Goal: Task Accomplishment & Management: Use online tool/utility

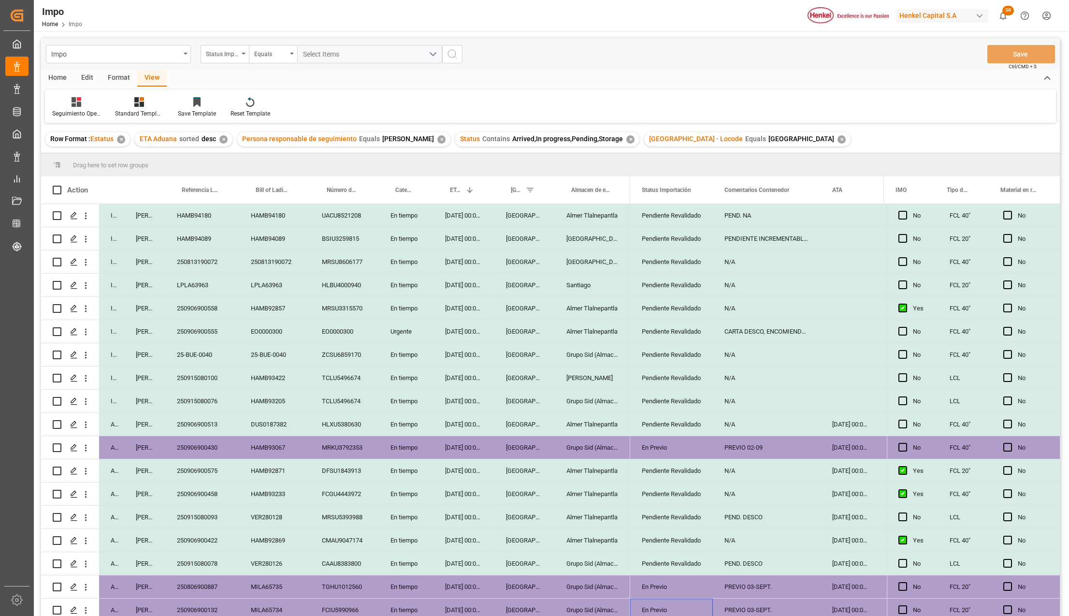
scroll to position [64, 0]
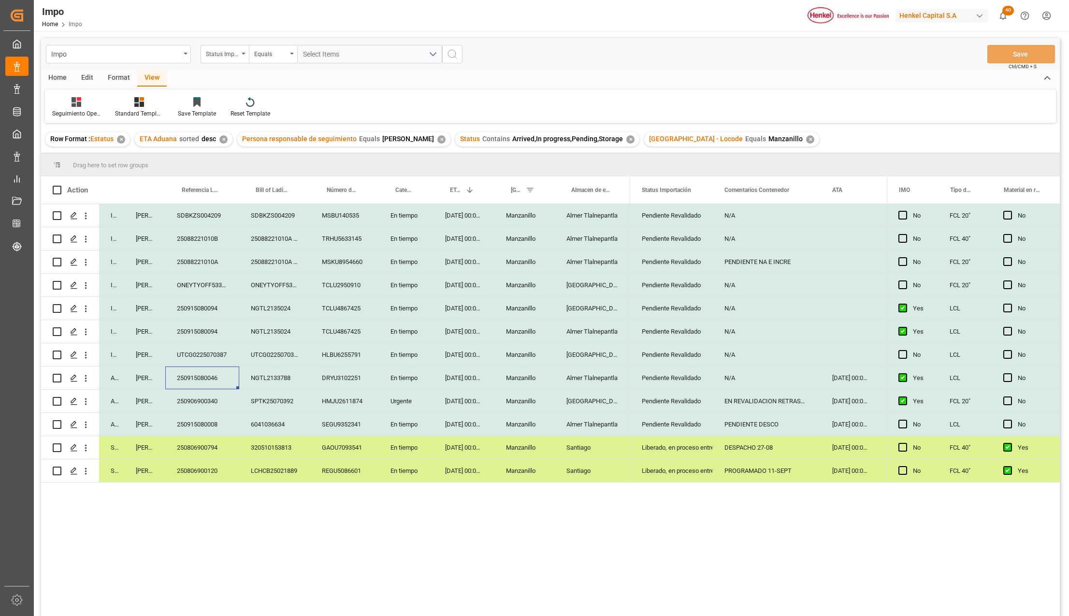
click at [123, 78] on div "Format" at bounding box center [119, 78] width 37 height 16
click at [64, 101] on icon at bounding box center [66, 102] width 9 height 10
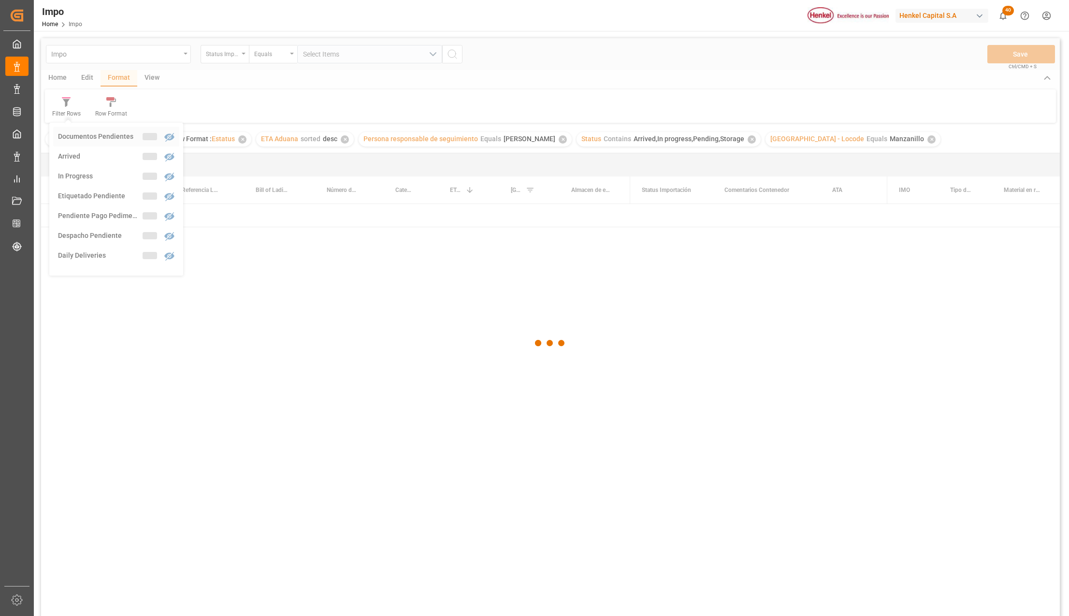
click at [95, 128] on div "Impo Status Importación Equals Select Items Save Ctrl/CMD + S Home Edit Format …" at bounding box center [550, 339] width 1019 height 603
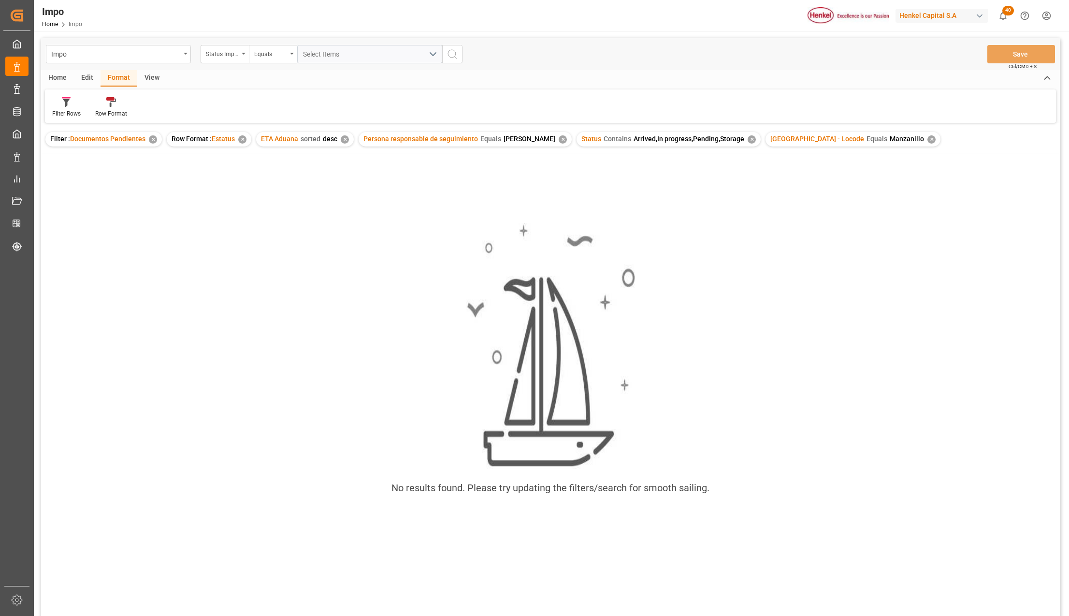
click at [246, 248] on div "No results found. Please try updating the filters/search for smooth sailing." at bounding box center [550, 364] width 1019 height 298
click at [149, 141] on div "✕" at bounding box center [153, 139] width 8 height 8
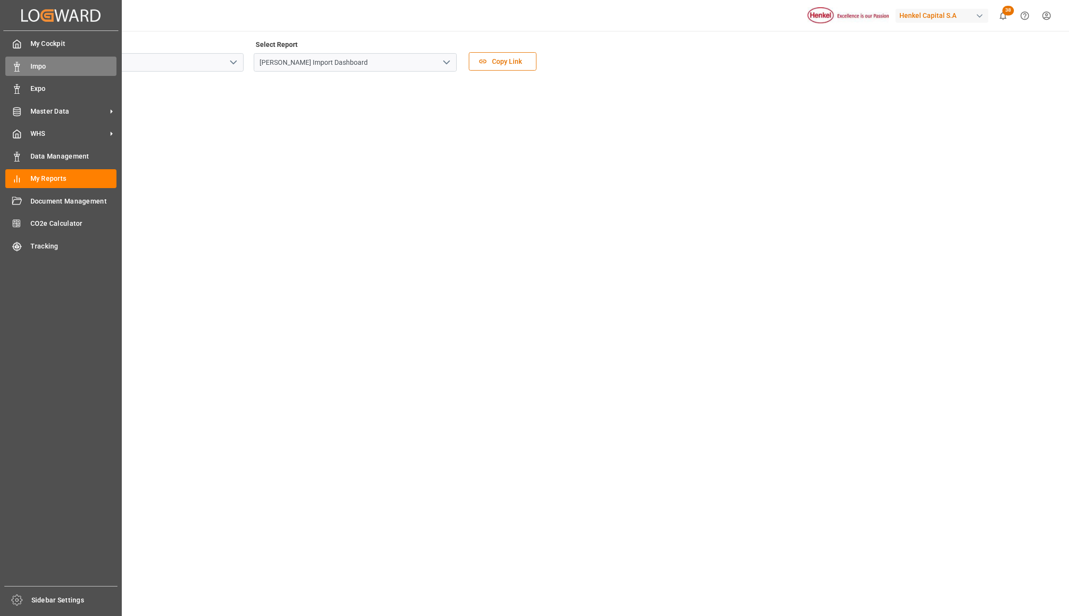
click at [48, 67] on span "Impo" at bounding box center [73, 66] width 87 height 10
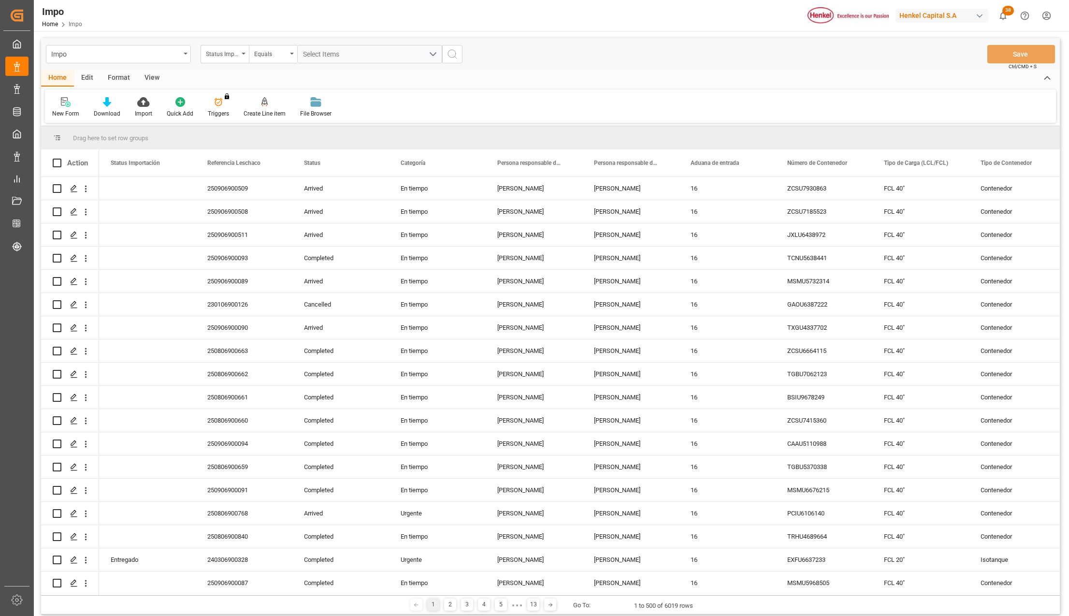
click at [118, 79] on div "Format" at bounding box center [119, 78] width 37 height 16
click at [68, 103] on icon at bounding box center [66, 103] width 7 height 8
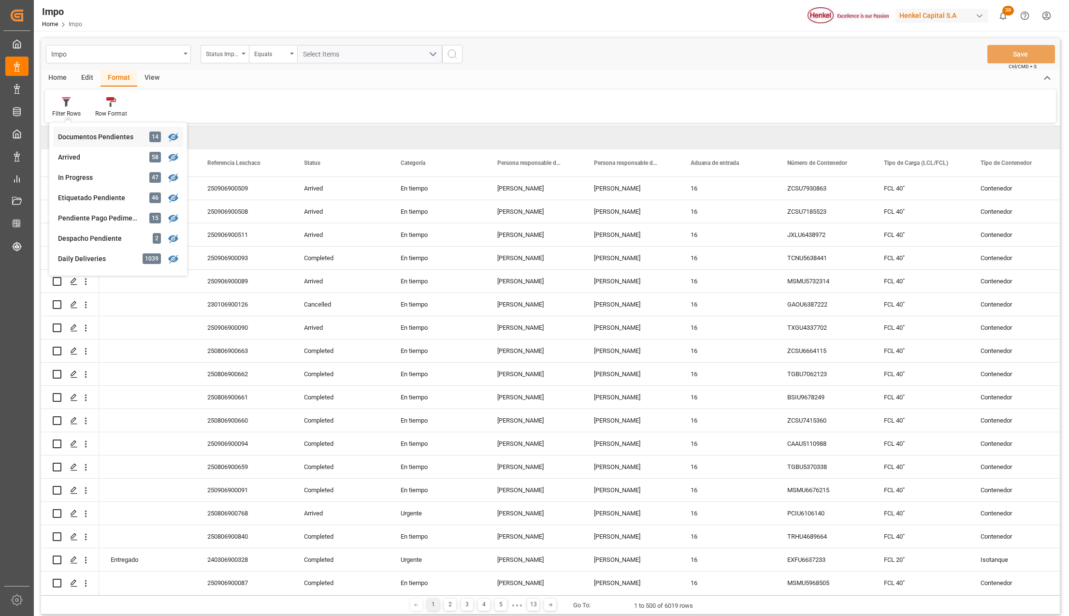
click at [76, 136] on div "Documentos Pendientes" at bounding box center [100, 137] width 85 height 10
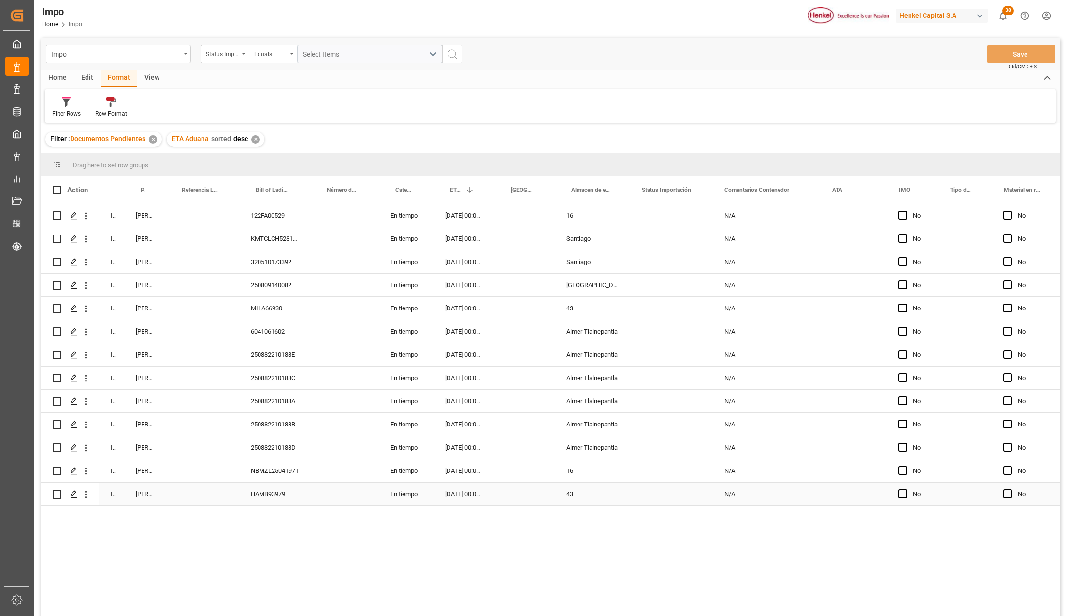
click at [575, 495] on div "43" at bounding box center [592, 493] width 75 height 23
click at [547, 469] on div "Press SPACE to select this row." at bounding box center [525, 470] width 60 height 23
click at [517, 497] on div "Press SPACE to select this row." at bounding box center [525, 493] width 60 height 23
click at [530, 486] on input "Press SPACE to select this row." at bounding box center [524, 488] width 45 height 18
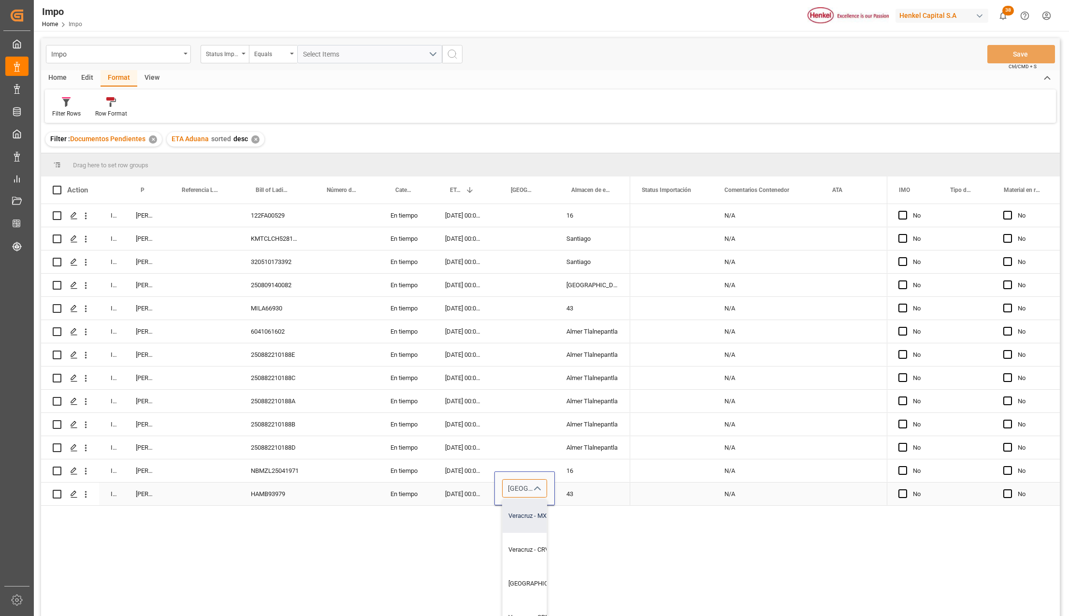
click at [528, 519] on div "Veracruz - MXVER" at bounding box center [570, 516] width 134 height 34
type input "Veracruz - MXVER"
click at [582, 535] on div "In progress [PERSON_NAME] 122FA00529 En tiempo [DATE] 00:00:00 16 In progress […" at bounding box center [550, 411] width 1019 height 415
click at [515, 524] on div "In progress [PERSON_NAME] 122FA00529 En tiempo [DATE] 00:00:00 16 In progress […" at bounding box center [550, 411] width 1019 height 415
click at [463, 490] on div "[DATE] 00:00:00" at bounding box center [464, 493] width 61 height 23
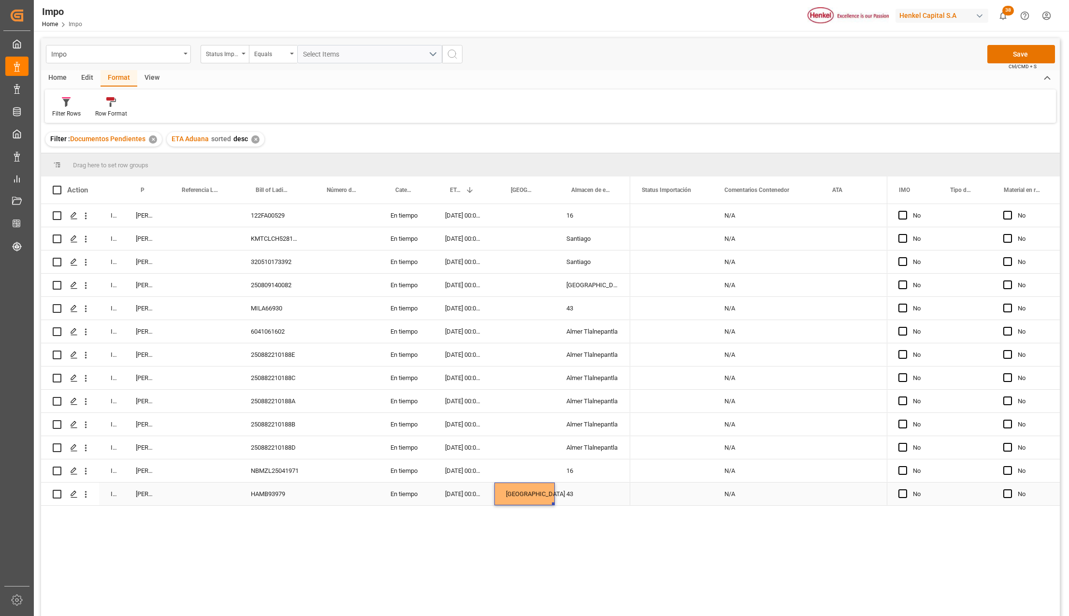
click at [507, 492] on div "[GEOGRAPHIC_DATA]" at bounding box center [525, 493] width 60 height 23
click at [537, 310] on div "Press SPACE to select this row." at bounding box center [525, 308] width 60 height 23
click at [532, 472] on div "Press SPACE to select this row." at bounding box center [525, 470] width 60 height 23
click at [530, 473] on input "Press SPACE to select this row." at bounding box center [524, 476] width 45 height 18
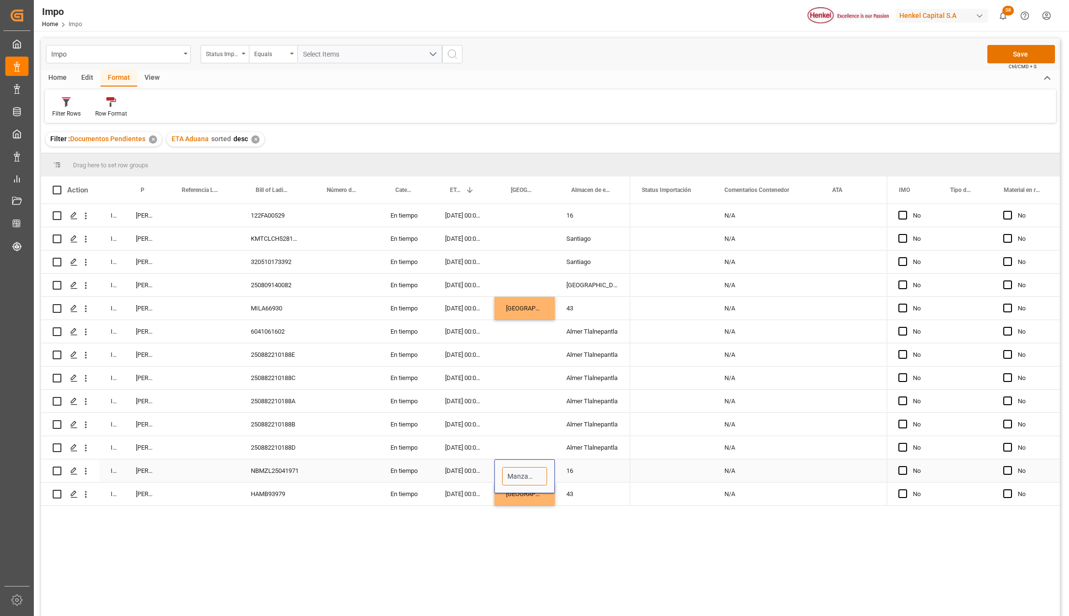
scroll to position [0, 4]
click at [534, 504] on div "Manzanillo - MXZLO" at bounding box center [549, 504] width 92 height 34
type input "Manzanillo - MXZLO"
click at [573, 526] on div "In progress [PERSON_NAME] 122FA00529 En tiempo [DATE] 00:00:00 16 In progress […" at bounding box center [550, 411] width 1019 height 415
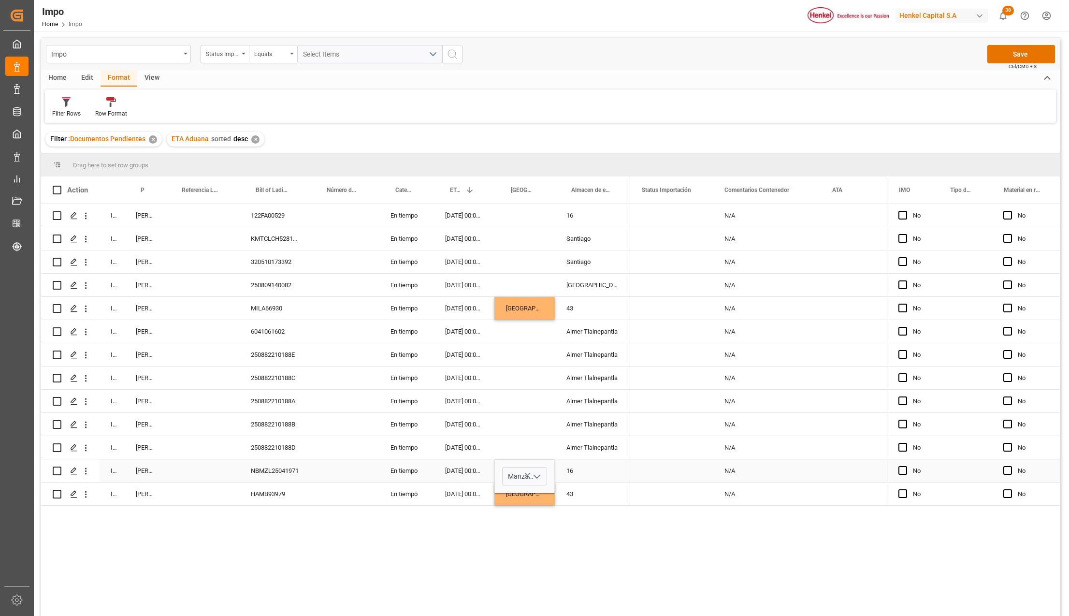
click at [523, 495] on div "[GEOGRAPHIC_DATA]" at bounding box center [525, 493] width 60 height 23
click at [524, 472] on div "Manzanillo" at bounding box center [525, 470] width 60 height 23
click at [526, 231] on div "Press SPACE to select this row." at bounding box center [525, 238] width 60 height 23
click at [528, 220] on div "Press SPACE to select this row." at bounding box center [525, 215] width 60 height 23
click at [1008, 53] on button "Save" at bounding box center [1022, 54] width 68 height 18
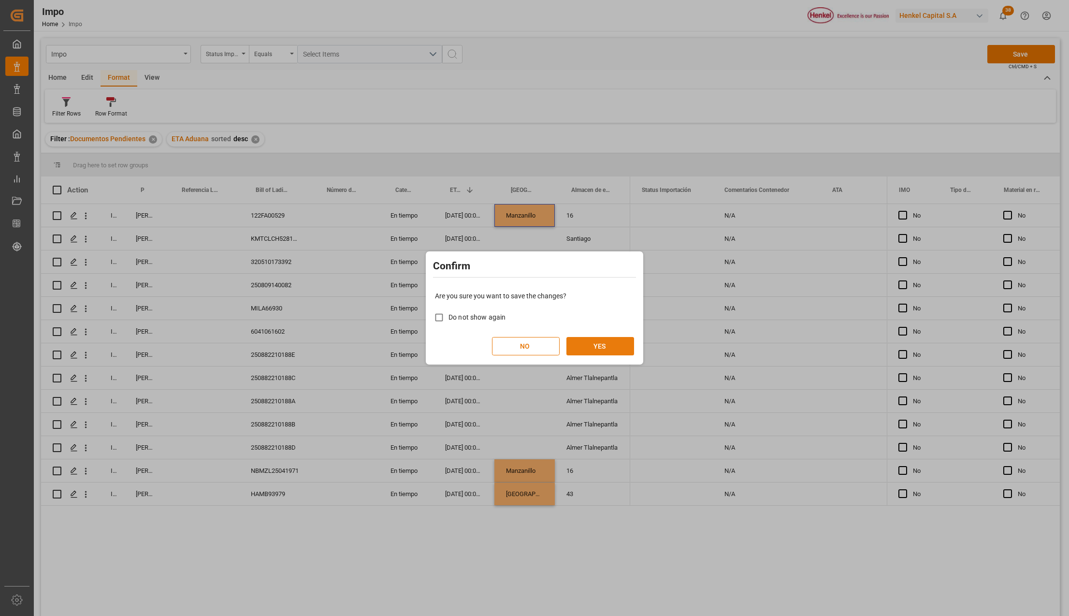
click at [612, 349] on button "YES" at bounding box center [601, 346] width 68 height 18
